Goal: Information Seeking & Learning: Learn about a topic

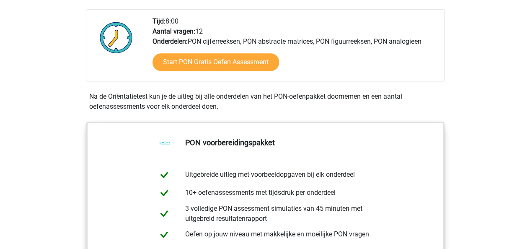
scroll to position [286, 0]
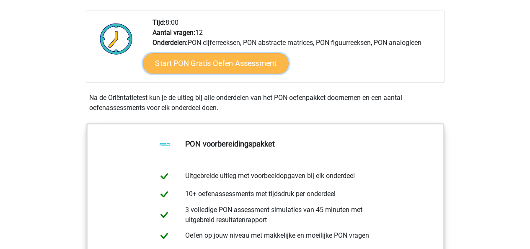
click at [217, 65] on link "Start PON Gratis Oefen Assessment" at bounding box center [215, 63] width 145 height 20
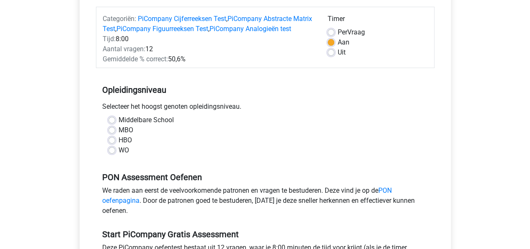
scroll to position [150, 0]
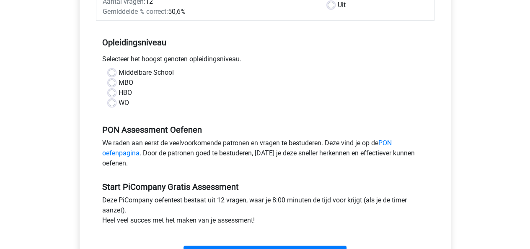
click at [119, 108] on label "WO" at bounding box center [124, 103] width 10 height 10
click at [113, 106] on input "WO" at bounding box center [112, 102] width 7 height 8
radio input "true"
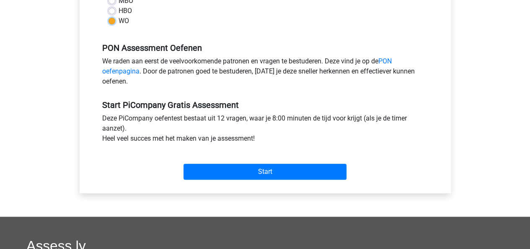
scroll to position [232, 0]
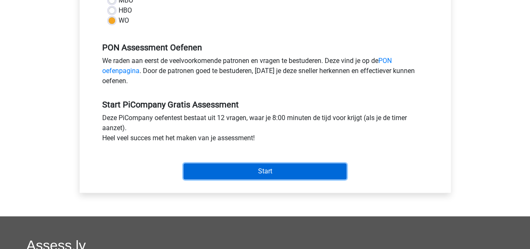
click at [212, 177] on input "Start" at bounding box center [265, 171] width 163 height 16
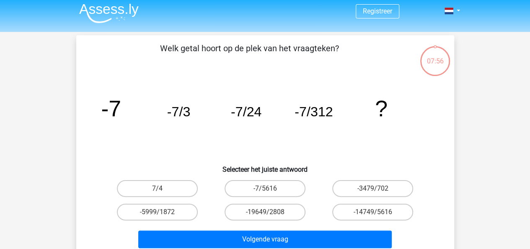
scroll to position [29, 0]
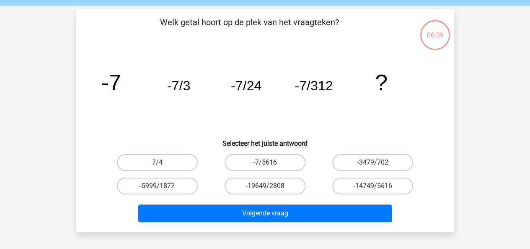
click at [275, 161] on label "-7/5616" at bounding box center [265, 162] width 81 height 17
click at [270, 162] on input "-7/5616" at bounding box center [267, 164] width 5 height 5
radio input "true"
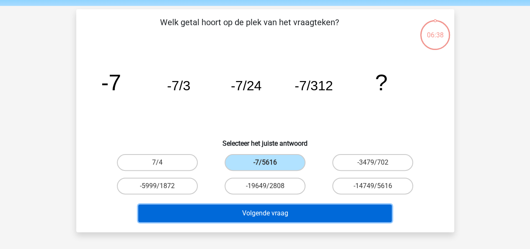
click at [276, 216] on button "Volgende vraag" at bounding box center [265, 213] width 254 height 18
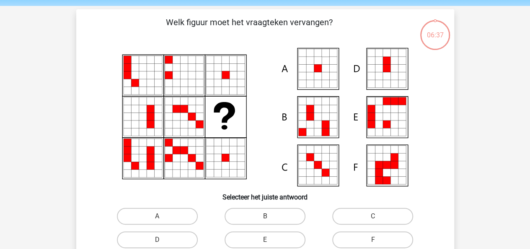
scroll to position [39, 0]
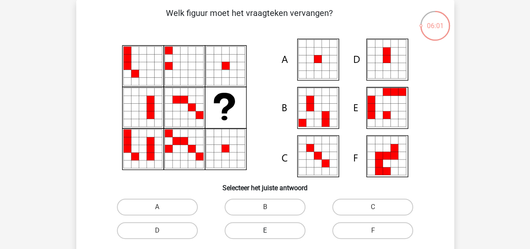
click at [254, 224] on label "E" at bounding box center [265, 230] width 81 height 17
click at [265, 230] on input "E" at bounding box center [267, 232] width 5 height 5
radio input "true"
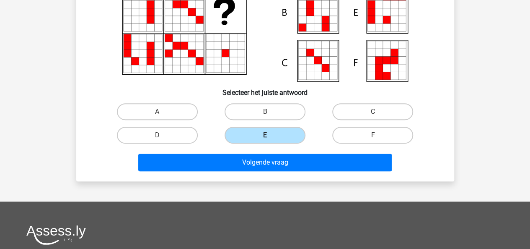
scroll to position [134, 0]
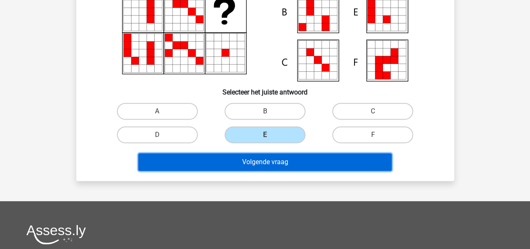
click at [312, 164] on button "Volgende vraag" at bounding box center [265, 162] width 254 height 18
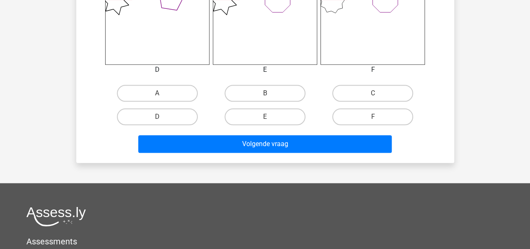
scroll to position [392, 0]
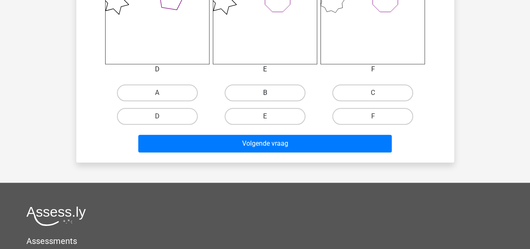
click at [273, 96] on label "B" at bounding box center [265, 92] width 81 height 17
click at [270, 96] on input "B" at bounding box center [267, 95] width 5 height 5
radio input "true"
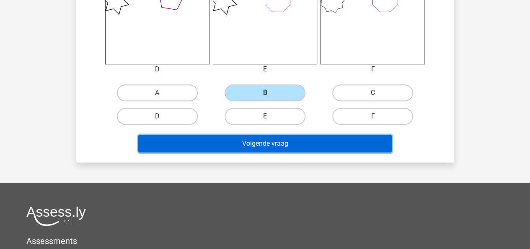
click at [271, 146] on button "Volgende vraag" at bounding box center [265, 144] width 254 height 18
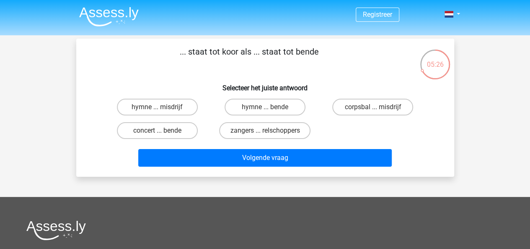
scroll to position [0, 0]
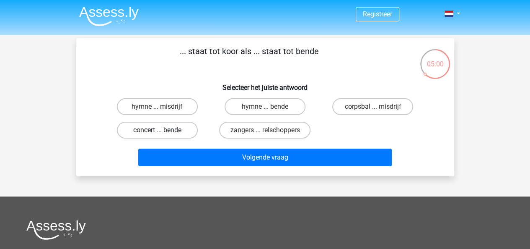
click at [144, 130] on label "concert ... bende" at bounding box center [157, 130] width 81 height 17
click at [157, 130] on input "concert ... bende" at bounding box center [159, 132] width 5 height 5
radio input "true"
click at [283, 132] on label "zangers ... relschoppers" at bounding box center [264, 130] width 91 height 17
click at [270, 132] on input "zangers ... relschoppers" at bounding box center [267, 132] width 5 height 5
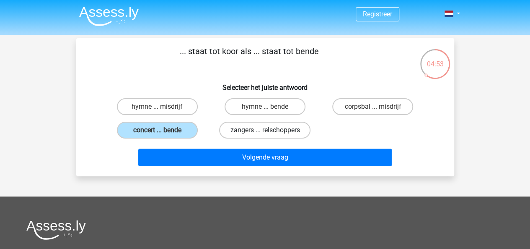
radio input "true"
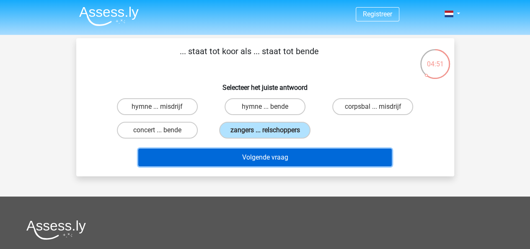
click at [276, 156] on button "Volgende vraag" at bounding box center [265, 157] width 254 height 18
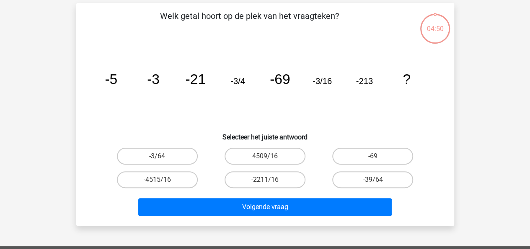
scroll to position [39, 0]
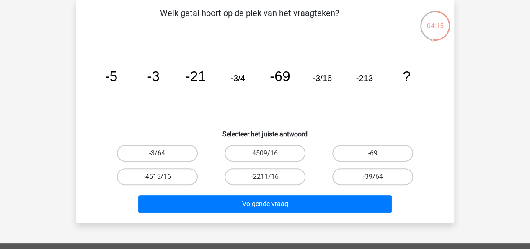
click at [167, 175] on label "-4515/16" at bounding box center [157, 176] width 81 height 17
click at [163, 177] on input "-4515/16" at bounding box center [159, 179] width 5 height 5
radio input "true"
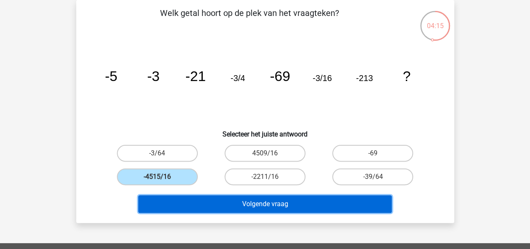
click at [193, 200] on button "Volgende vraag" at bounding box center [265, 204] width 254 height 18
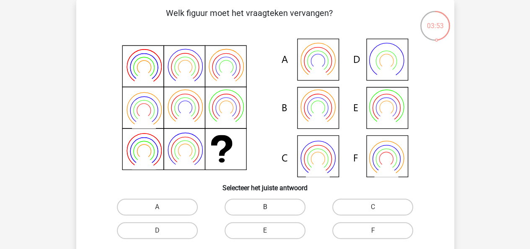
click at [268, 200] on label "B" at bounding box center [265, 206] width 81 height 17
click at [268, 207] on input "B" at bounding box center [267, 209] width 5 height 5
radio input "true"
click at [357, 223] on label "F" at bounding box center [373, 230] width 81 height 17
click at [373, 230] on input "F" at bounding box center [375, 232] width 5 height 5
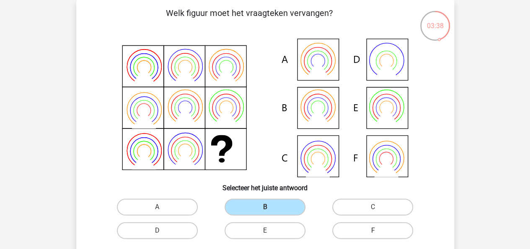
radio input "true"
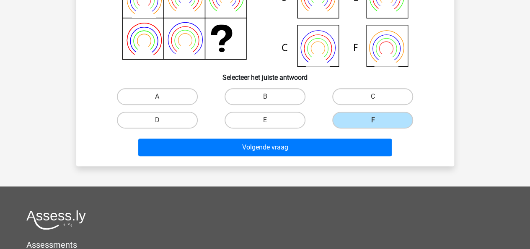
scroll to position [149, 0]
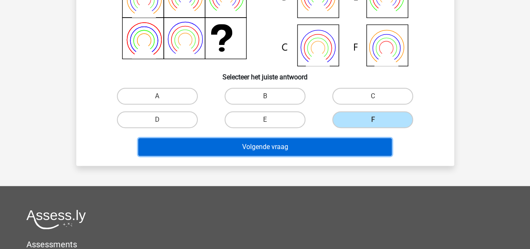
click at [334, 147] on button "Volgende vraag" at bounding box center [265, 147] width 254 height 18
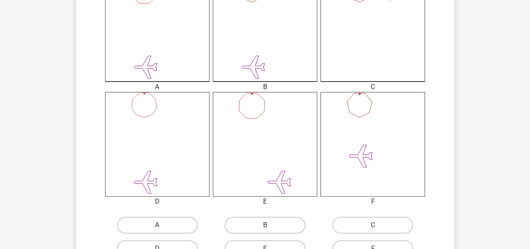
scroll to position [324, 0]
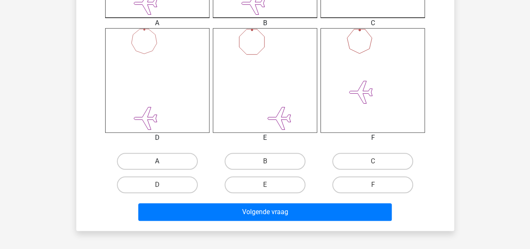
click at [144, 163] on label "A" at bounding box center [157, 161] width 81 height 17
click at [157, 163] on input "A" at bounding box center [159, 163] width 5 height 5
radio input "true"
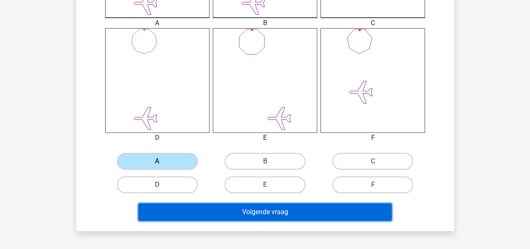
click at [234, 212] on button "Volgende vraag" at bounding box center [265, 212] width 254 height 18
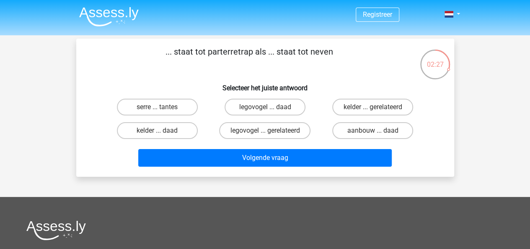
scroll to position [0, 0]
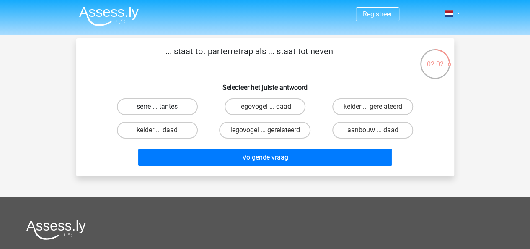
click at [155, 103] on label "serre ... tantes" at bounding box center [157, 106] width 81 height 17
click at [157, 107] on input "serre ... tantes" at bounding box center [159, 109] width 5 height 5
radio input "true"
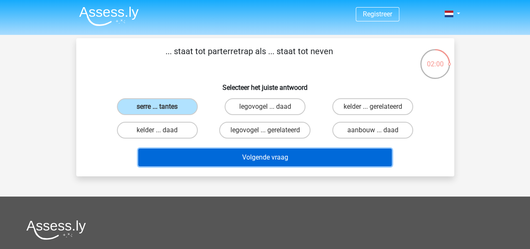
click at [242, 158] on button "Volgende vraag" at bounding box center [265, 157] width 254 height 18
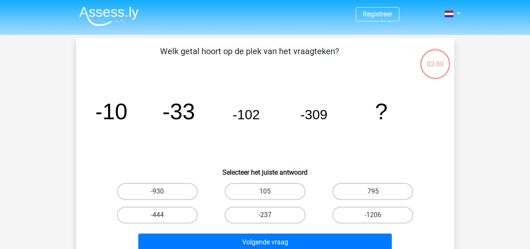
scroll to position [39, 0]
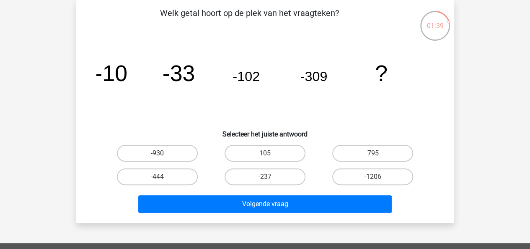
click at [165, 156] on label "-930" at bounding box center [157, 153] width 81 height 17
click at [163, 156] on input "-930" at bounding box center [159, 155] width 5 height 5
radio input "true"
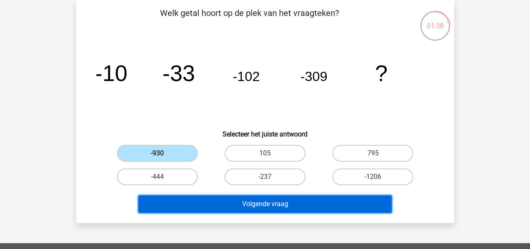
click at [246, 199] on button "Volgende vraag" at bounding box center [265, 204] width 254 height 18
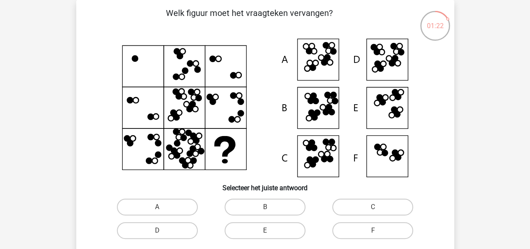
scroll to position [86, 0]
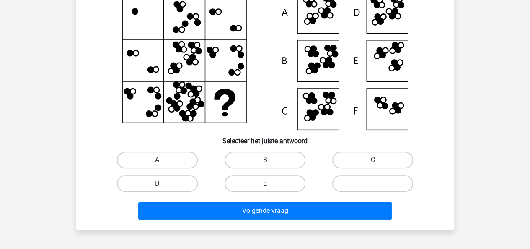
click at [368, 157] on label "C" at bounding box center [373, 159] width 81 height 17
click at [373, 160] on input "C" at bounding box center [375, 162] width 5 height 5
radio input "true"
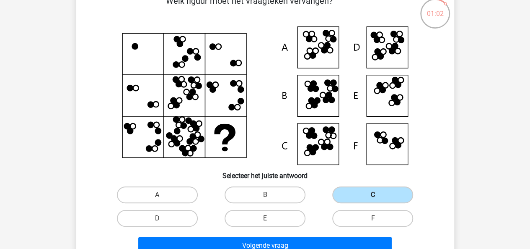
scroll to position [50, 0]
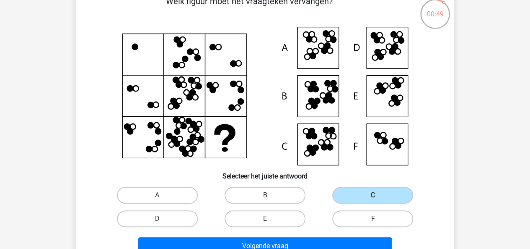
click at [285, 211] on label "E" at bounding box center [265, 218] width 81 height 17
click at [270, 218] on input "E" at bounding box center [267, 220] width 5 height 5
radio input "true"
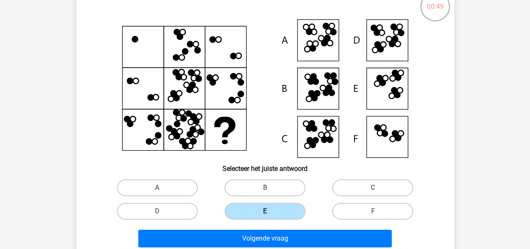
scroll to position [61, 0]
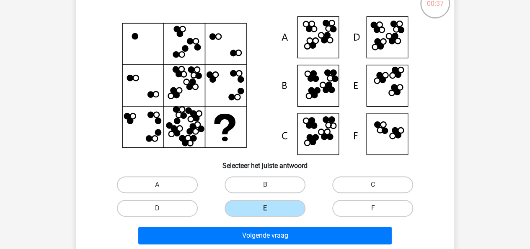
click at [160, 206] on label "D" at bounding box center [157, 208] width 81 height 17
click at [160, 208] on input "D" at bounding box center [159, 210] width 5 height 5
radio input "true"
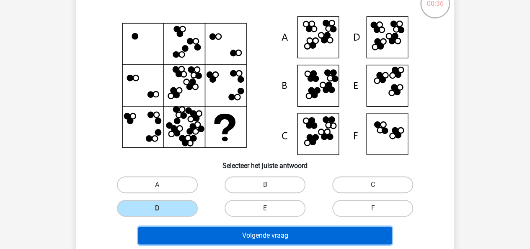
click at [239, 236] on button "Volgende vraag" at bounding box center [265, 235] width 254 height 18
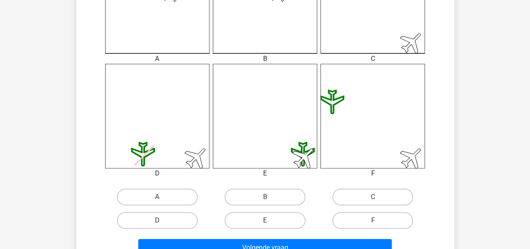
scroll to position [290, 0]
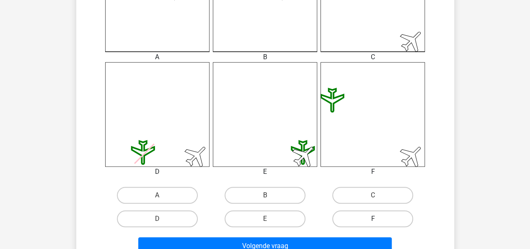
click at [362, 224] on label "F" at bounding box center [373, 218] width 81 height 17
click at [373, 224] on input "F" at bounding box center [375, 220] width 5 height 5
radio input "true"
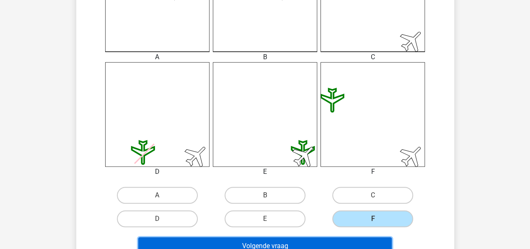
click at [332, 237] on button "Volgende vraag" at bounding box center [265, 246] width 254 height 18
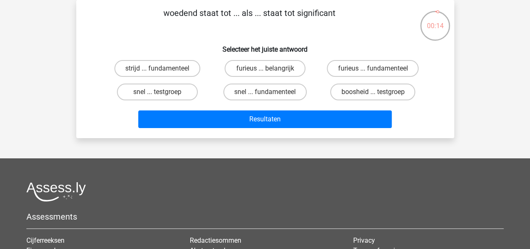
scroll to position [0, 0]
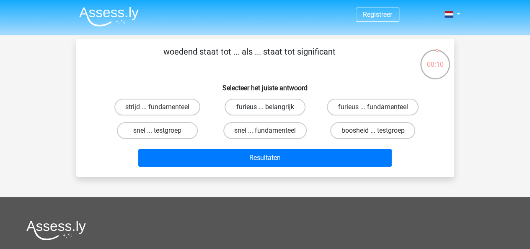
click at [284, 108] on label "furieus ... belangrijk" at bounding box center [265, 107] width 81 height 17
click at [270, 108] on input "furieus ... belangrijk" at bounding box center [267, 109] width 5 height 5
radio input "true"
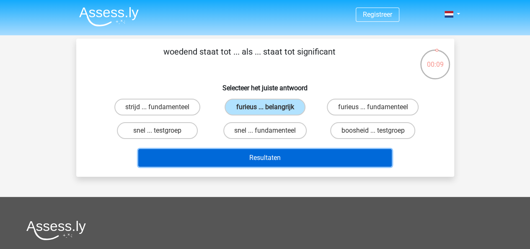
click at [300, 156] on button "Resultaten" at bounding box center [265, 158] width 254 height 18
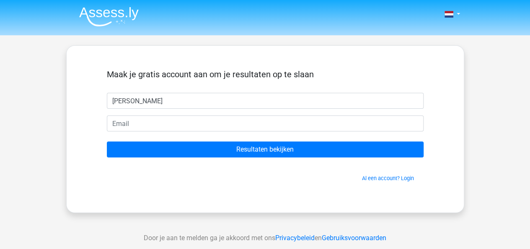
type input "lara"
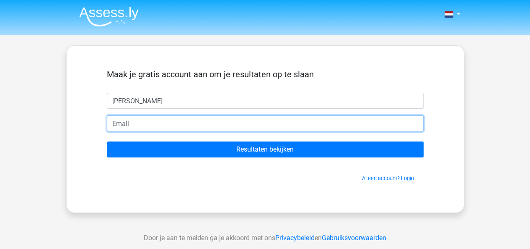
click at [114, 121] on input "email" at bounding box center [265, 123] width 317 height 16
type input "l.bontrop@gmail.com"
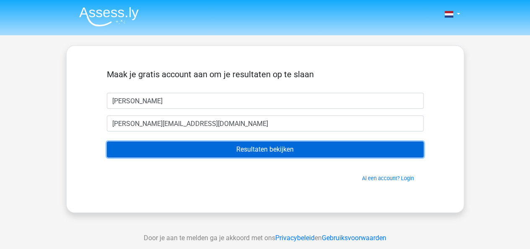
click at [233, 151] on input "Resultaten bekijken" at bounding box center [265, 149] width 317 height 16
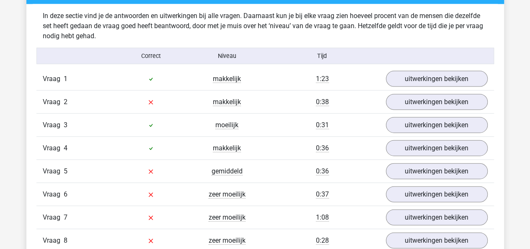
scroll to position [901, 0]
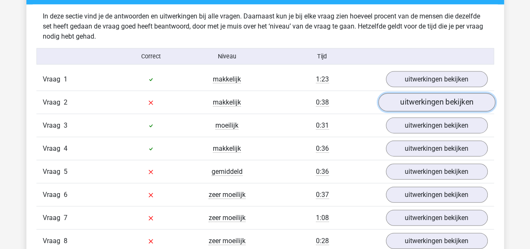
click at [399, 102] on link "uitwerkingen bekijken" at bounding box center [436, 103] width 117 height 18
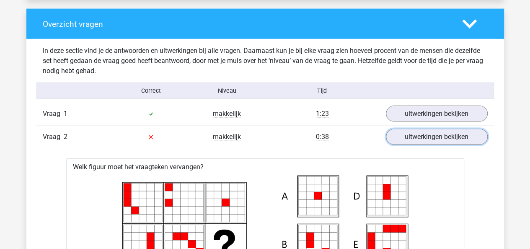
scroll to position [867, 0]
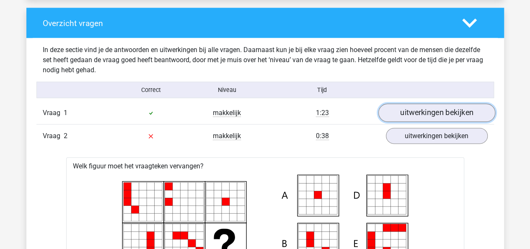
click at [452, 104] on link "uitwerkingen bekijken" at bounding box center [436, 113] width 117 height 18
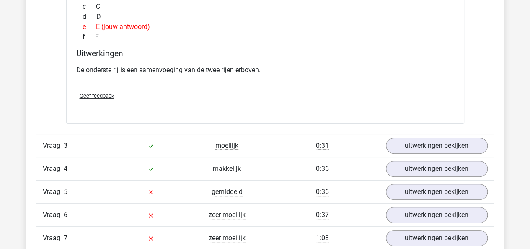
scroll to position [1676, 0]
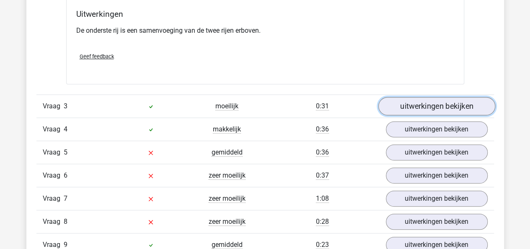
click at [426, 101] on link "uitwerkingen bekijken" at bounding box center [436, 106] width 117 height 18
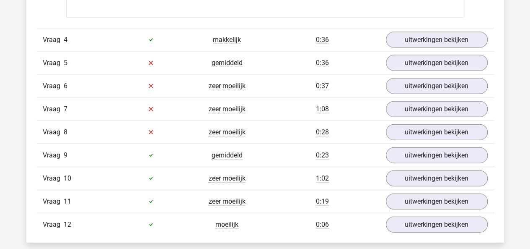
scroll to position [2504, 0]
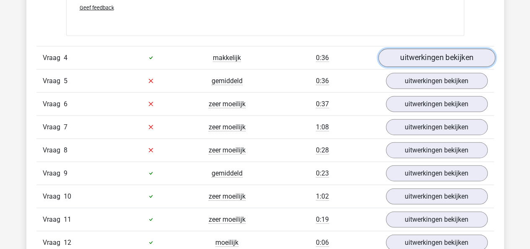
click at [431, 60] on link "uitwerkingen bekijken" at bounding box center [436, 58] width 117 height 18
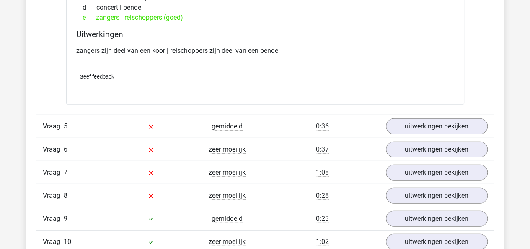
scroll to position [2639, 0]
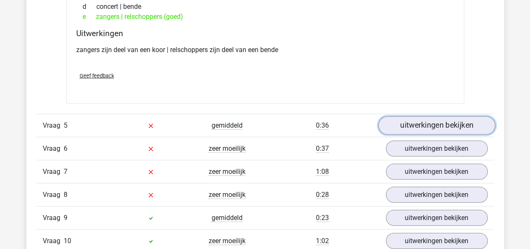
click at [434, 123] on link "uitwerkingen bekijken" at bounding box center [436, 125] width 117 height 18
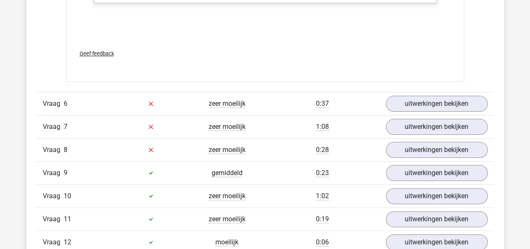
scroll to position [3203, 0]
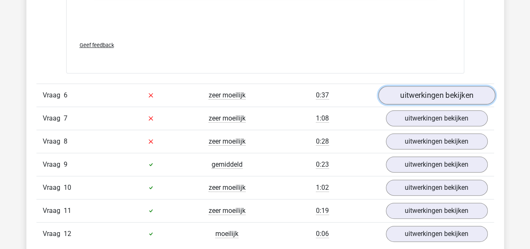
click at [421, 88] on link "uitwerkingen bekijken" at bounding box center [436, 95] width 117 height 18
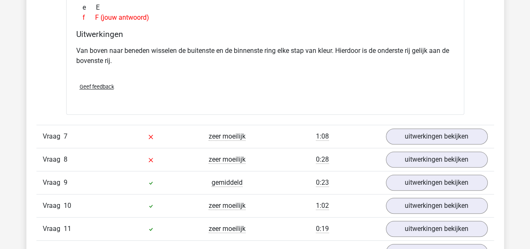
scroll to position [3528, 0]
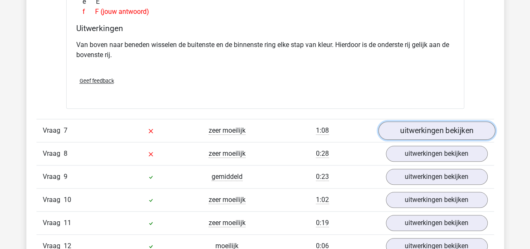
click at [421, 125] on link "uitwerkingen bekijken" at bounding box center [436, 130] width 117 height 18
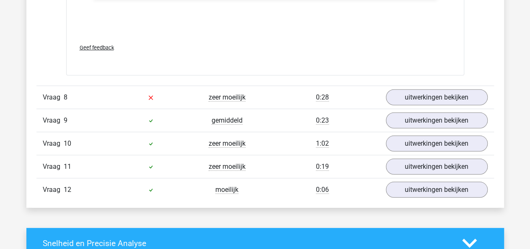
scroll to position [4341, 0]
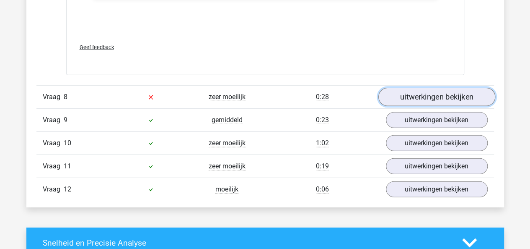
click at [400, 93] on link "uitwerkingen bekijken" at bounding box center [436, 97] width 117 height 18
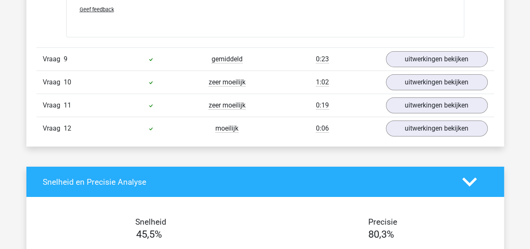
scroll to position [4601, 0]
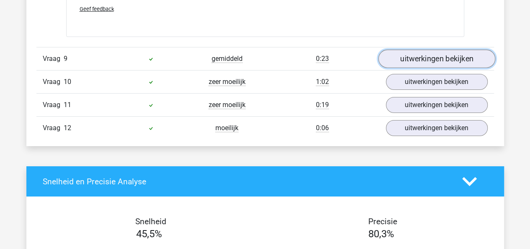
click at [408, 49] on link "uitwerkingen bekijken" at bounding box center [436, 58] width 117 height 18
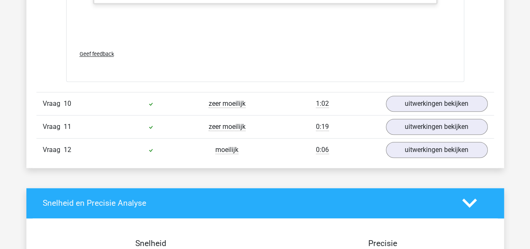
scroll to position [5090, 0]
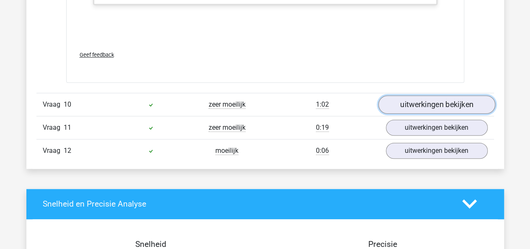
click at [427, 101] on link "uitwerkingen bekijken" at bounding box center [436, 104] width 117 height 18
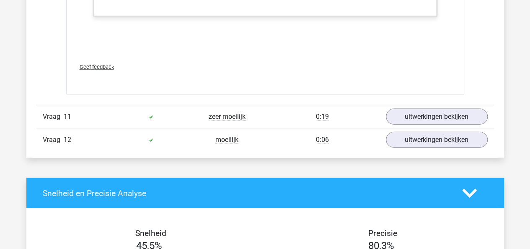
scroll to position [5656, 0]
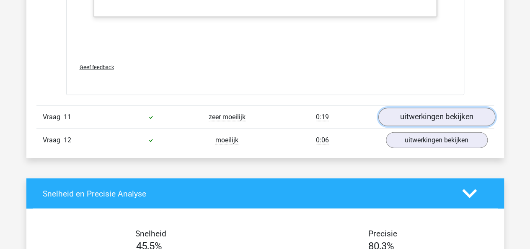
click at [421, 108] on link "uitwerkingen bekijken" at bounding box center [436, 117] width 117 height 18
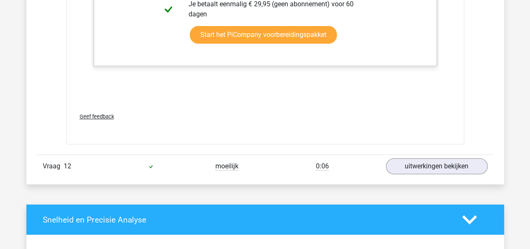
scroll to position [6386, 0]
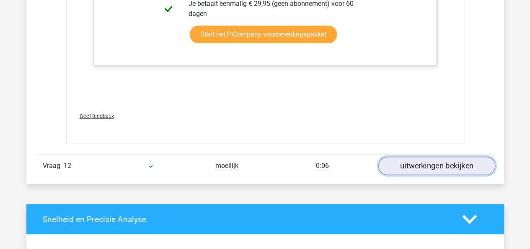
click at [431, 161] on link "uitwerkingen bekijken" at bounding box center [436, 166] width 117 height 18
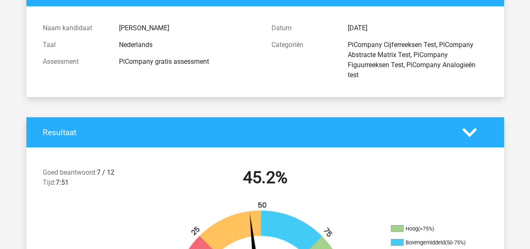
scroll to position [0, 0]
